Goal: Communication & Community: Answer question/provide support

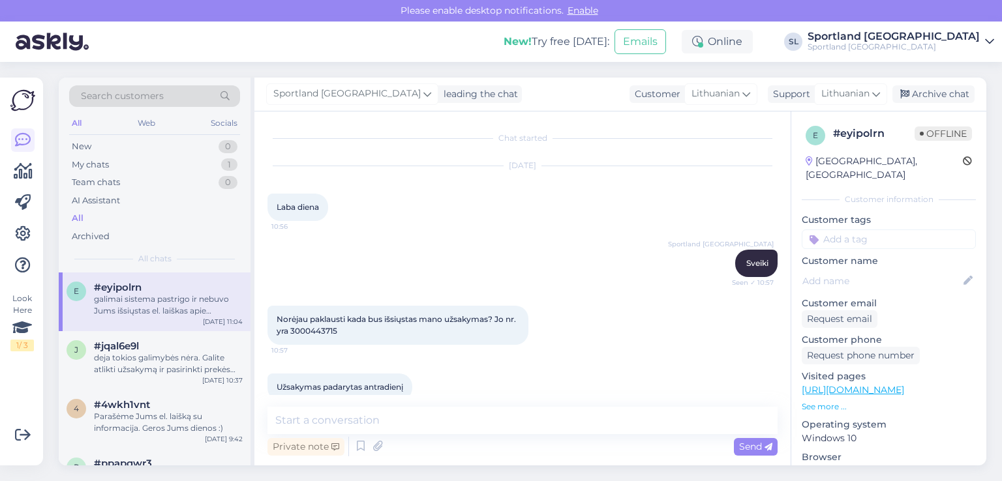
scroll to position [1002, 0]
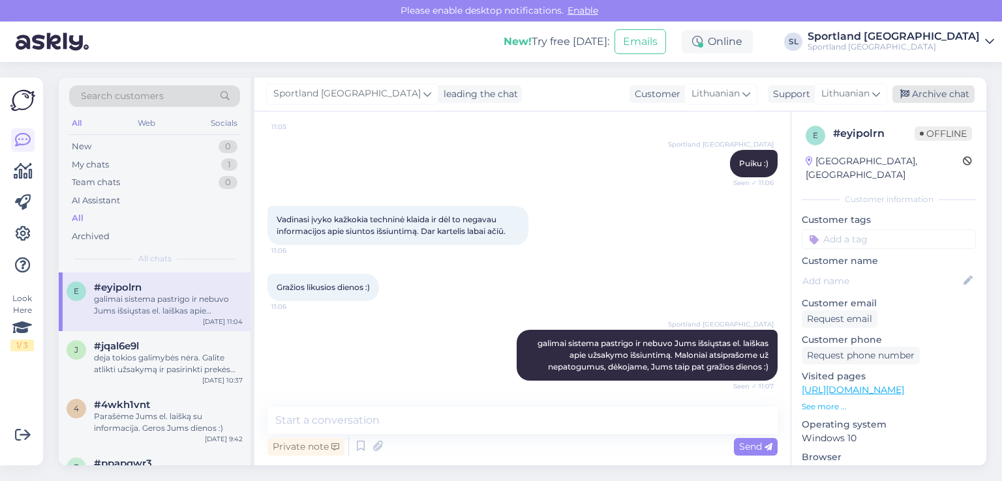
drag, startPoint x: 934, startPoint y: 97, endPoint x: 891, endPoint y: 83, distance: 46.0
click at [934, 97] on div "Archive chat" at bounding box center [933, 94] width 82 height 18
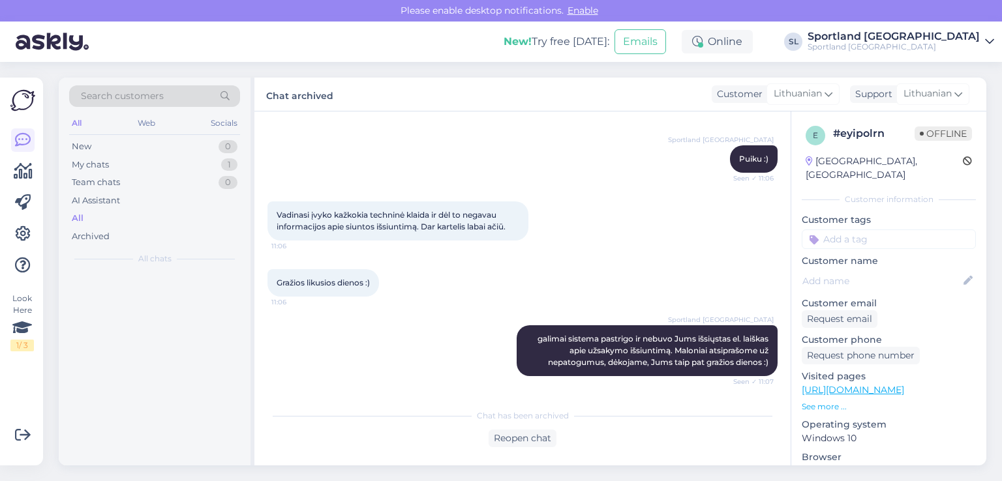
scroll to position [1007, 0]
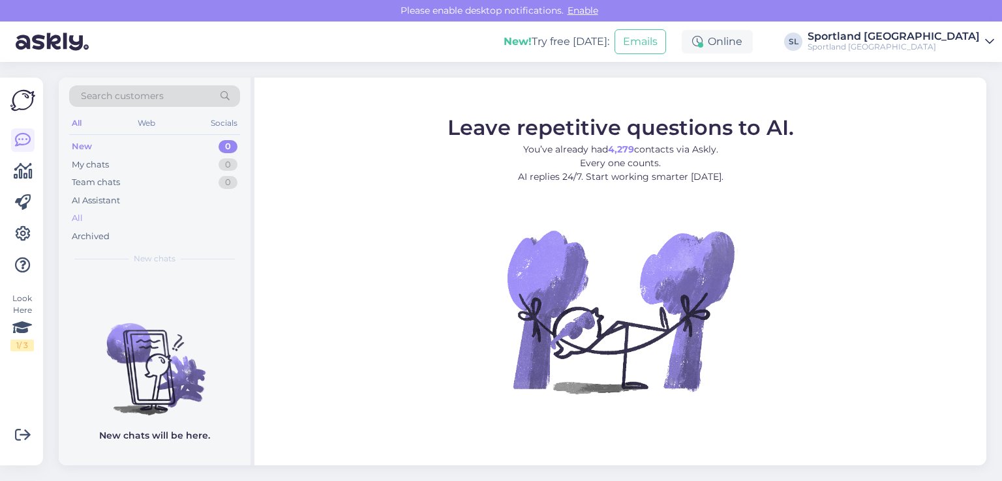
click at [97, 216] on div "All" at bounding box center [154, 218] width 171 height 18
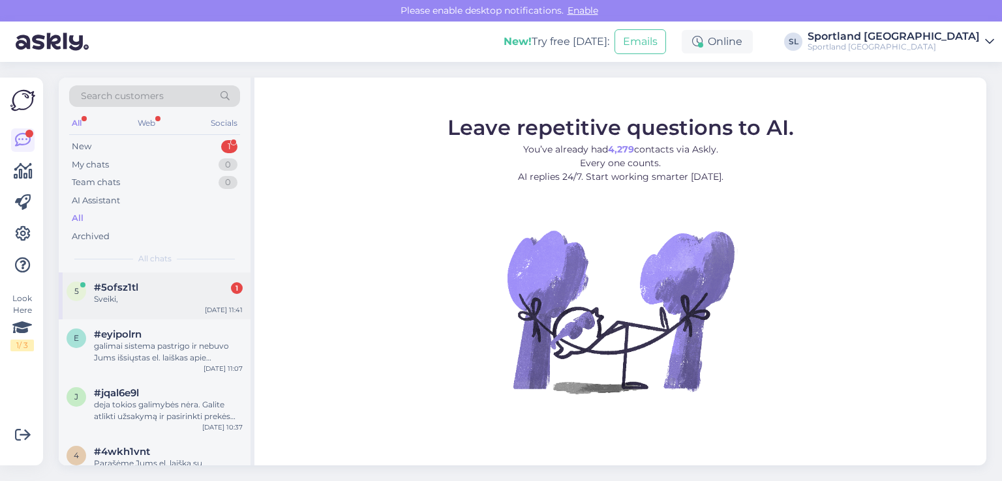
click at [117, 295] on div "Sveiki," at bounding box center [168, 299] width 149 height 12
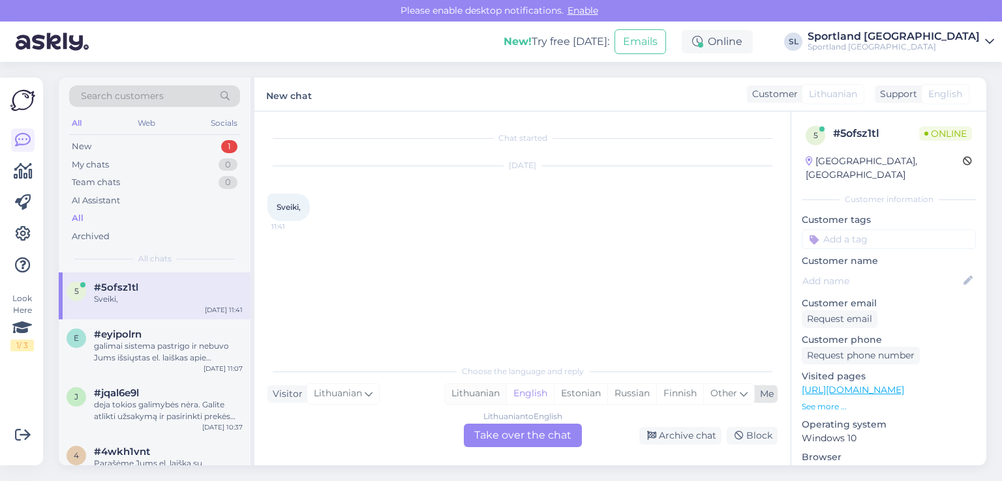
click at [477, 384] on div "Lithuanian" at bounding box center [475, 394] width 61 height 20
click at [492, 437] on div "Lithuanian to Lithuanian Take over the chat" at bounding box center [523, 435] width 118 height 23
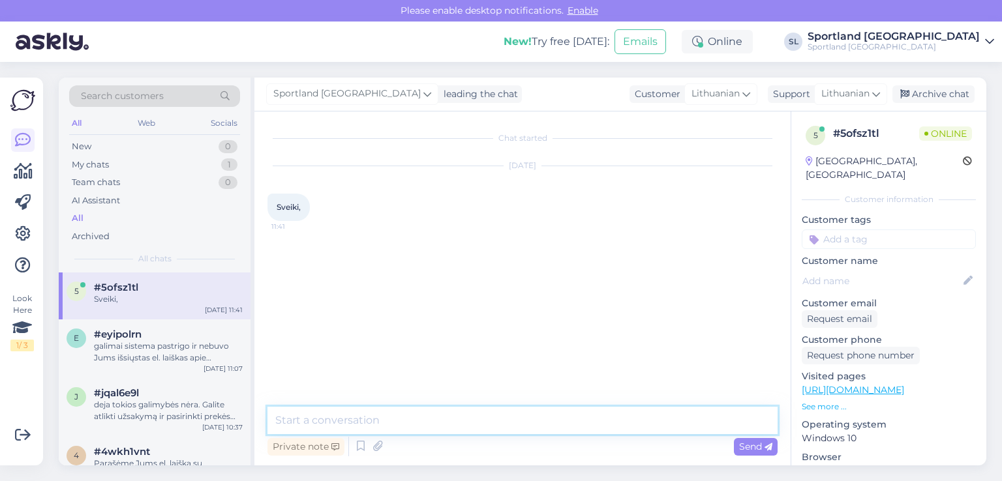
click at [443, 415] on textarea at bounding box center [522, 420] width 510 height 27
type textarea "Sveiki"
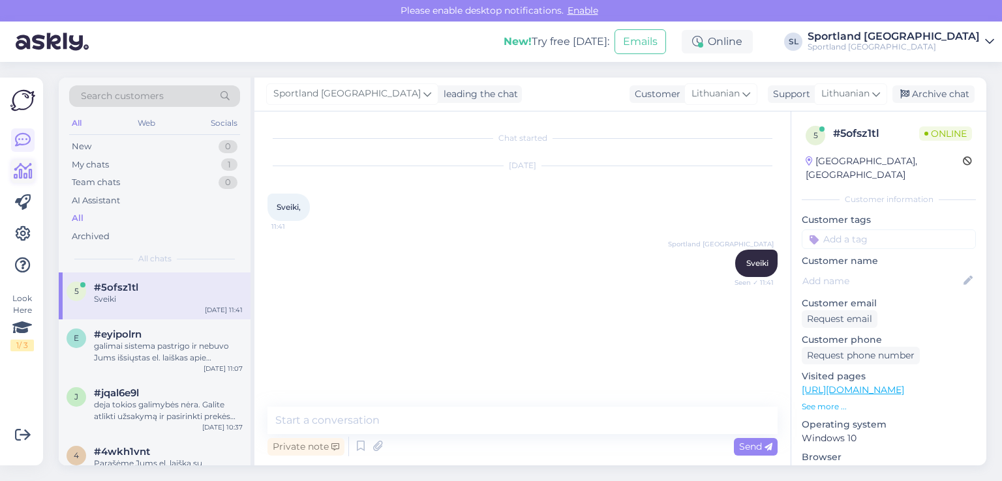
click at [34, 178] on link at bounding box center [22, 171] width 23 height 23
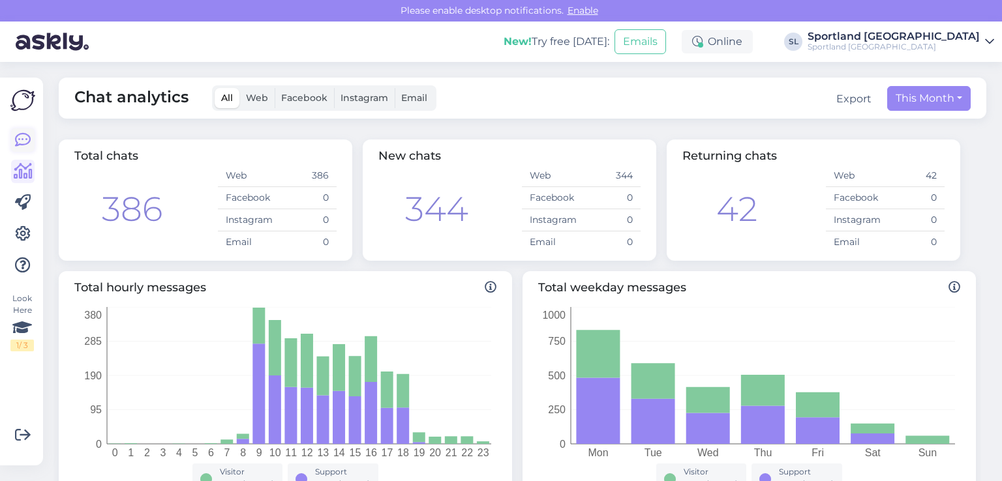
click at [24, 133] on icon at bounding box center [23, 140] width 16 height 16
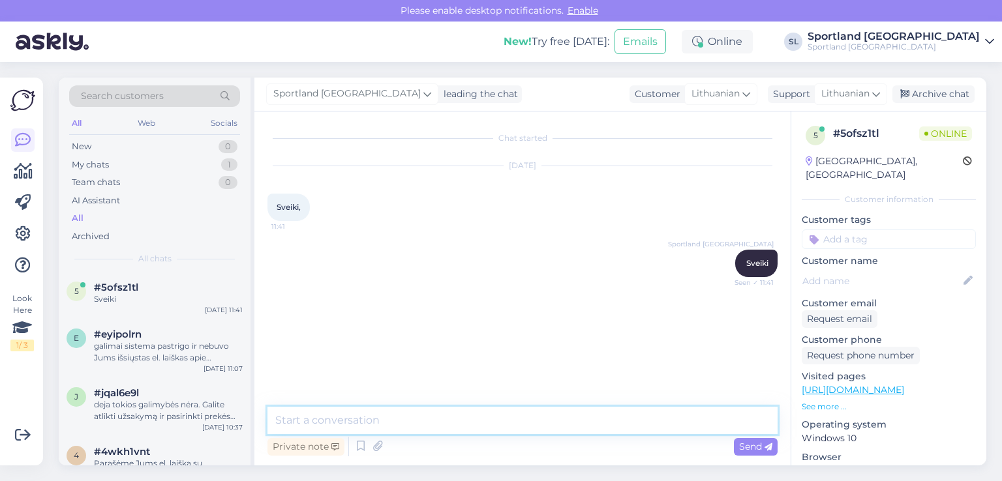
click at [387, 420] on textarea at bounding box center [522, 420] width 510 height 27
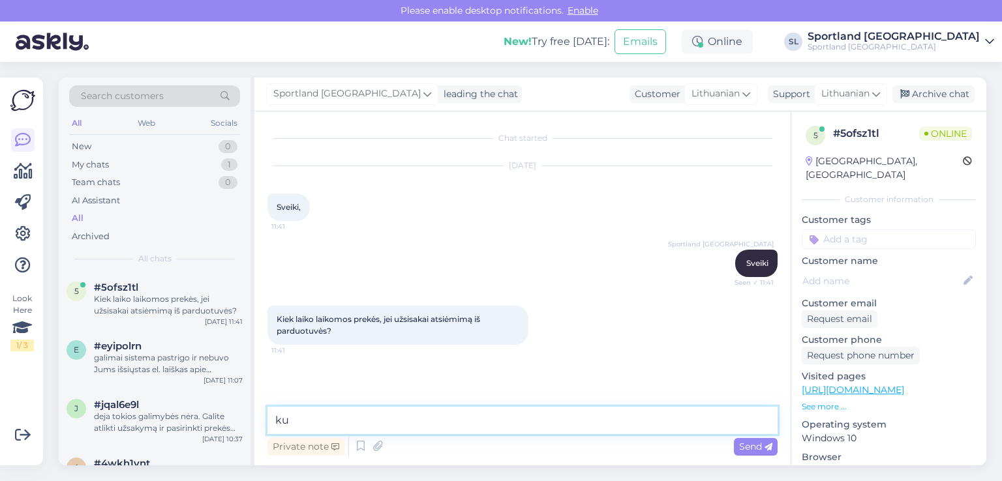
type textarea "k"
click at [387, 420] on textarea "laikomos" at bounding box center [522, 420] width 510 height 27
type textarea "l"
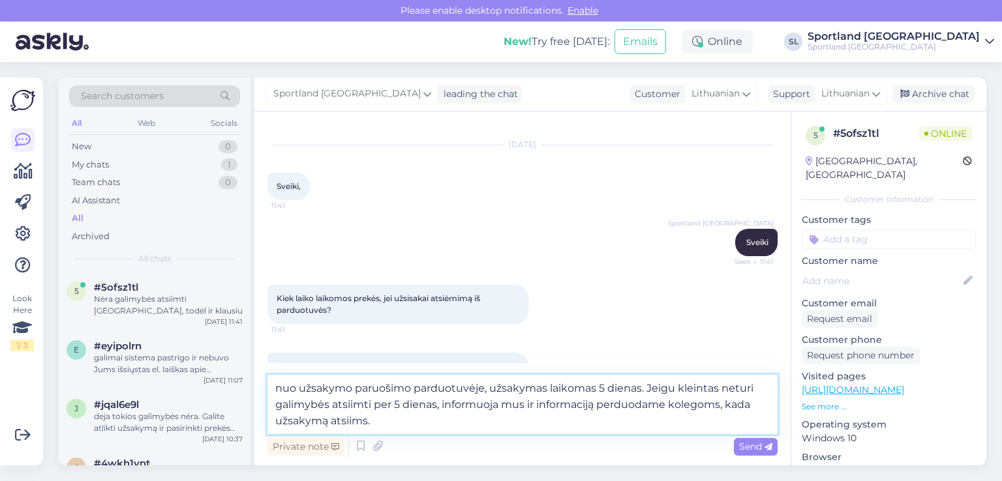
click at [693, 382] on textarea "nuo užsakymo paruošimo parduotuvėje, užsakymas laikomas 5 dienas. Jeigu kleinta…" at bounding box center [522, 404] width 510 height 59
click at [370, 425] on textarea "nuo užsakymo paruošimo parduotuvėje, užsakymas laikomas 5 dienas. Jeigu klienta…" at bounding box center [522, 404] width 510 height 59
type textarea "nuo užsakymo paruošimo parduotuvėje, užsakymas laikomas 5 dienas. Jeigu klienta…"
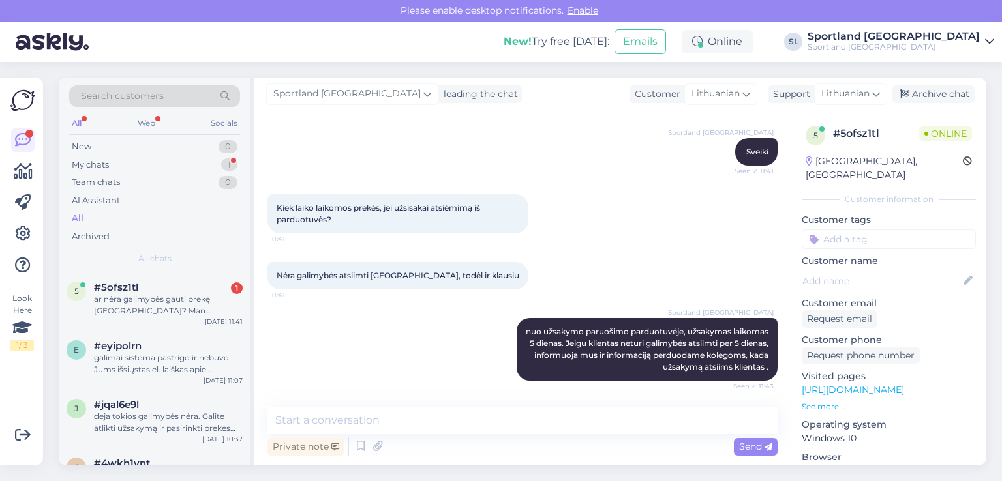
scroll to position [180, 0]
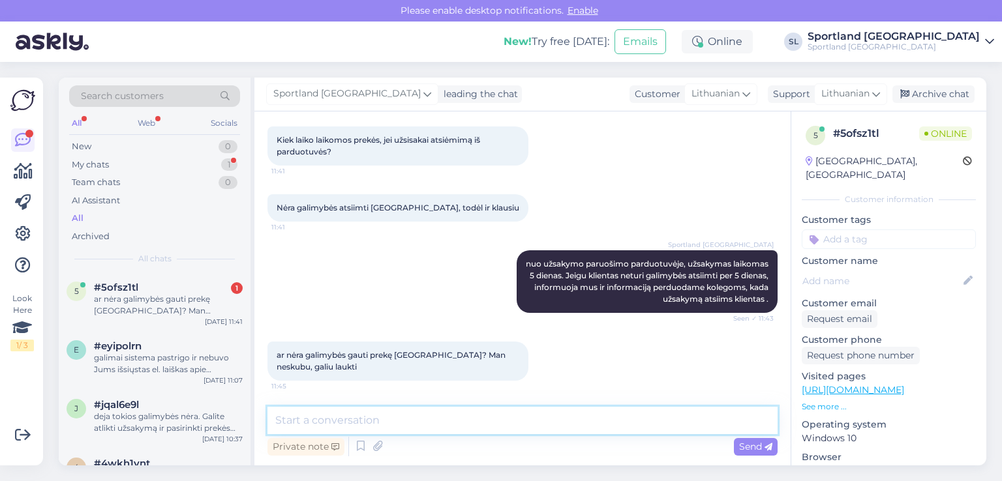
click at [329, 421] on textarea at bounding box center [522, 420] width 510 height 27
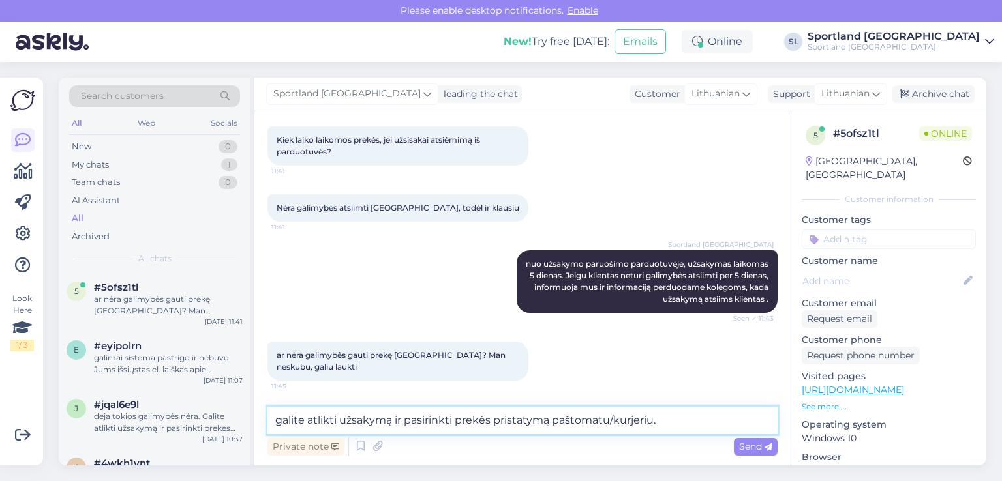
type textarea "galite atlikti užsakymą ir pasirinkti prekės pristatymą paštomatu/kurjeriu."
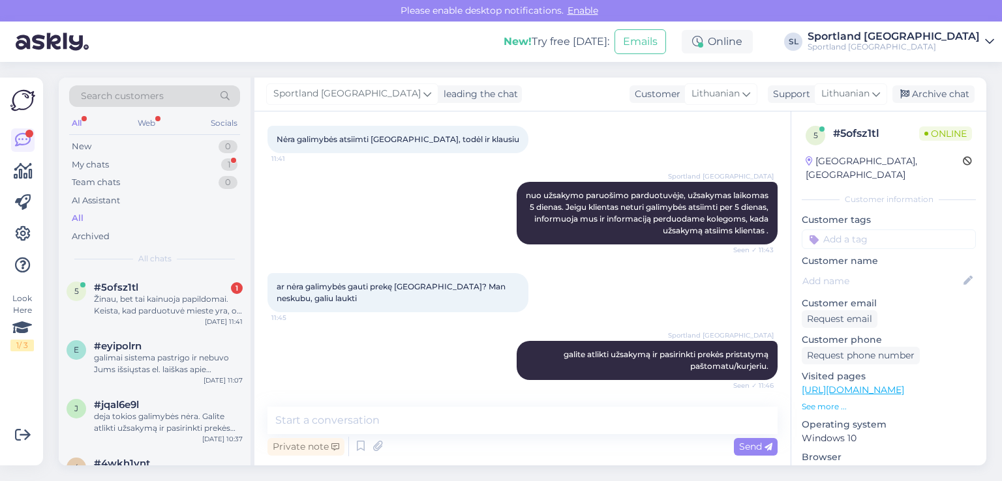
scroll to position [316, 0]
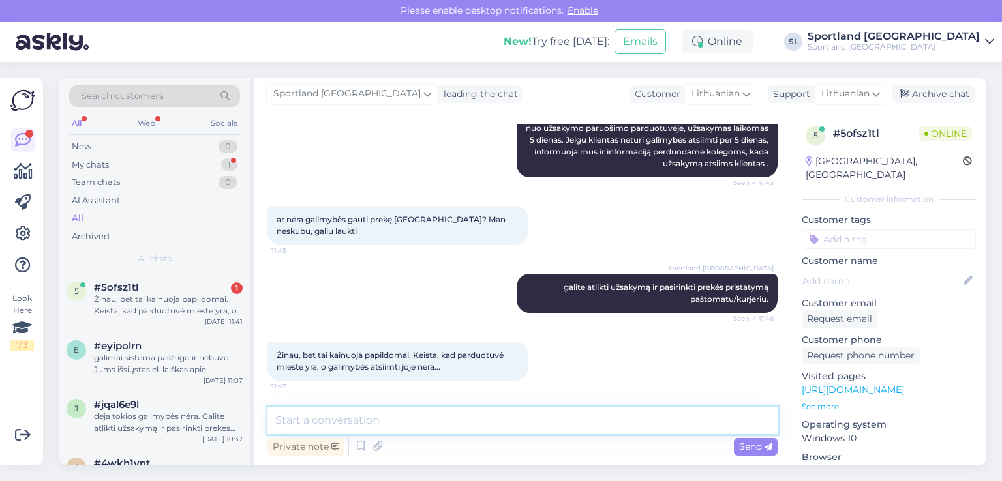
click at [511, 419] on textarea at bounding box center [522, 420] width 510 height 27
type textarea "jeigu toje parduotuvėje prekės nėra, tai ir atsiėmimas negalimas."
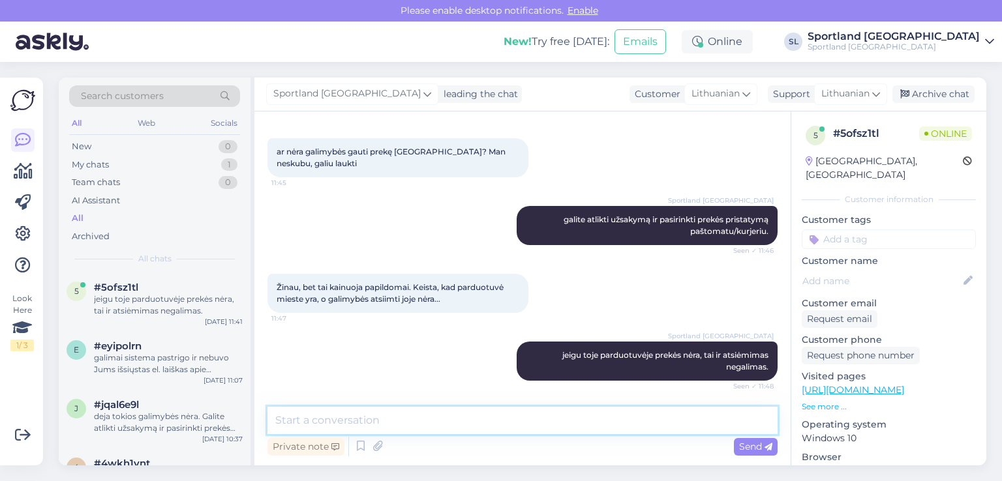
scroll to position [383, 0]
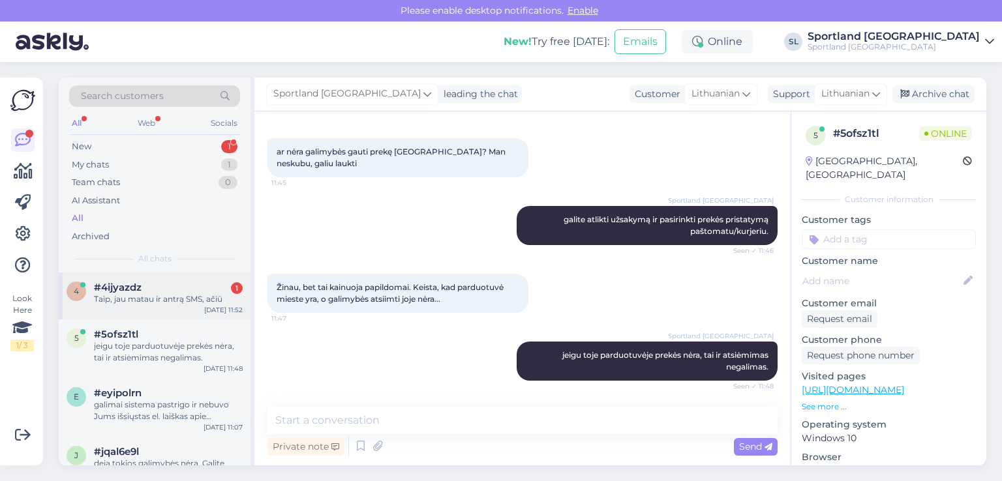
click at [141, 290] on div "#4ijyazdz 1" at bounding box center [168, 288] width 149 height 12
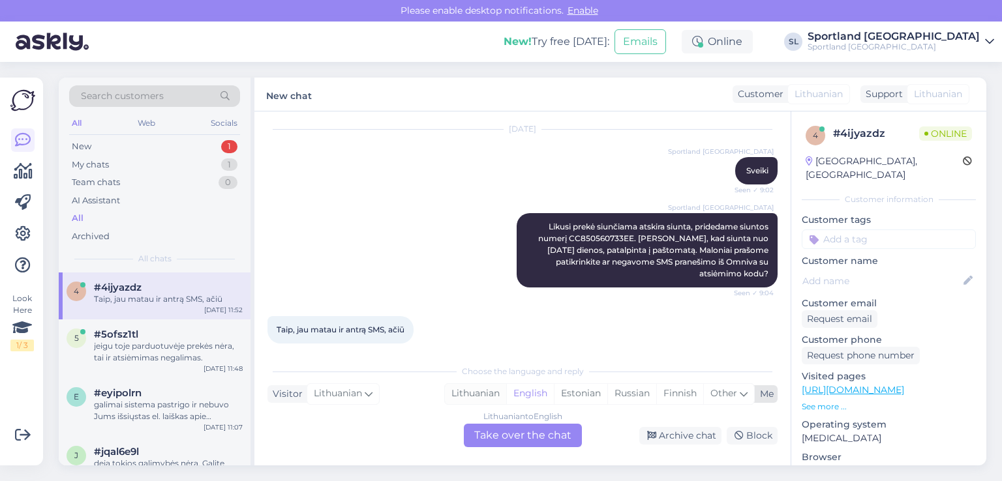
click at [477, 395] on div "Lithuanian" at bounding box center [475, 394] width 61 height 20
click at [518, 436] on div "Lithuanian to Lithuanian Take over the chat" at bounding box center [523, 435] width 118 height 23
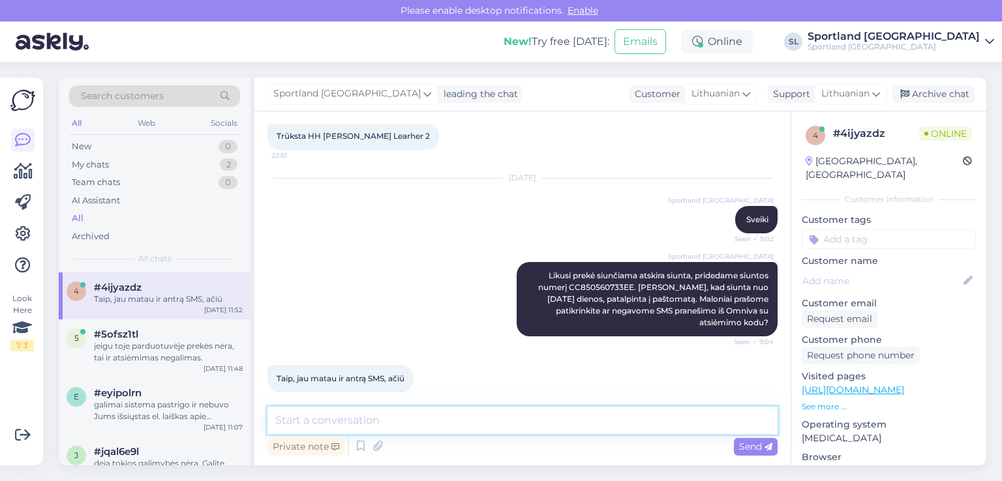
click at [421, 420] on textarea at bounding box center [522, 420] width 510 height 27
type textarea "Puiku, geros Jums dienos :)"
